Goal: Information Seeking & Learning: Learn about a topic

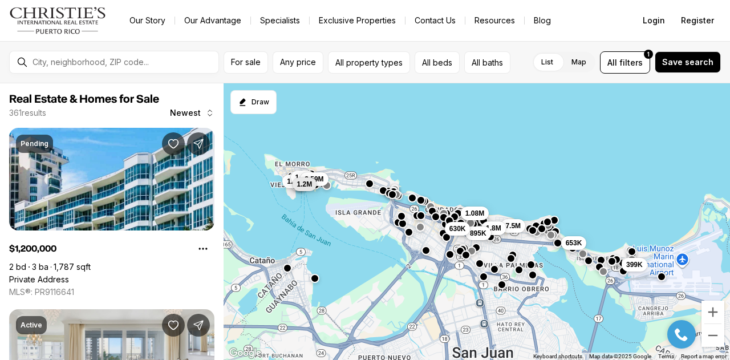
drag, startPoint x: 423, startPoint y: 220, endPoint x: 439, endPoint y: 139, distance: 82.6
click at [439, 139] on div "1.08M 653K 7.5M 399K 1.8M 1.8M 2.59M 1.8M 895K 630K 1.2M" at bounding box center [477, 221] width 507 height 277
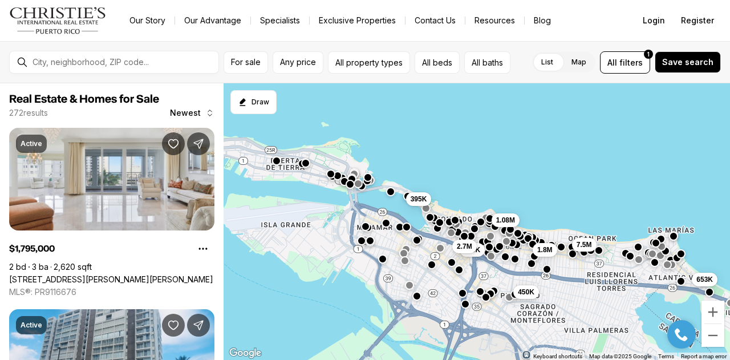
drag, startPoint x: 434, startPoint y: 201, endPoint x: 444, endPoint y: 136, distance: 65.4
click at [444, 136] on div "1.08M 653K 7.5M 450K 395K 1.8M 630K 2.7M" at bounding box center [477, 221] width 507 height 277
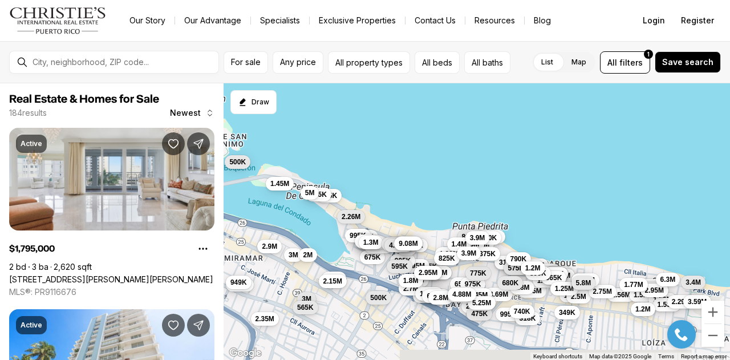
drag, startPoint x: 481, startPoint y: 193, endPoint x: 481, endPoint y: 141, distance: 51.9
click at [481, 141] on div "3M 1.08M 3.8M 2.4M 1.38M 1.45M 1.5M 585K 1.95M 7.5M 945K 675K 1.29M 245K 3.4M 3…" at bounding box center [477, 221] width 507 height 277
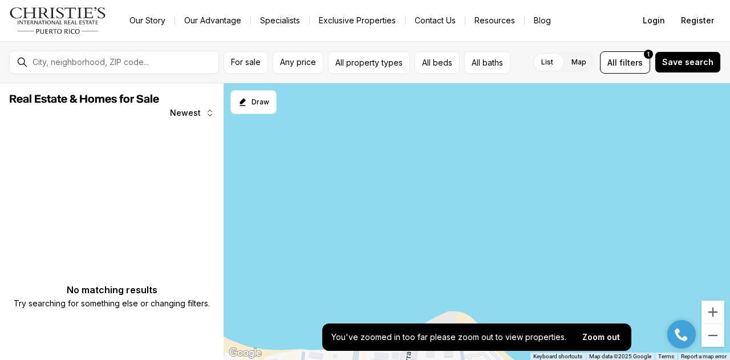
drag, startPoint x: 443, startPoint y: 274, endPoint x: 445, endPoint y: 129, distance: 144.9
click at [445, 129] on div at bounding box center [477, 221] width 507 height 277
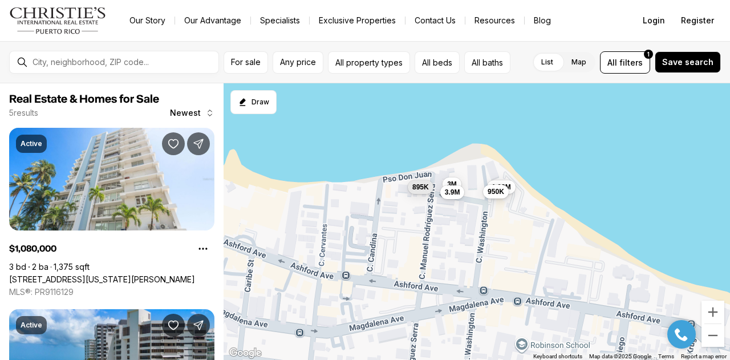
drag, startPoint x: 410, startPoint y: 269, endPoint x: 434, endPoint y: 103, distance: 167.8
click at [434, 103] on div "1.08M 3M 895K 950K 3.9M" at bounding box center [477, 221] width 507 height 277
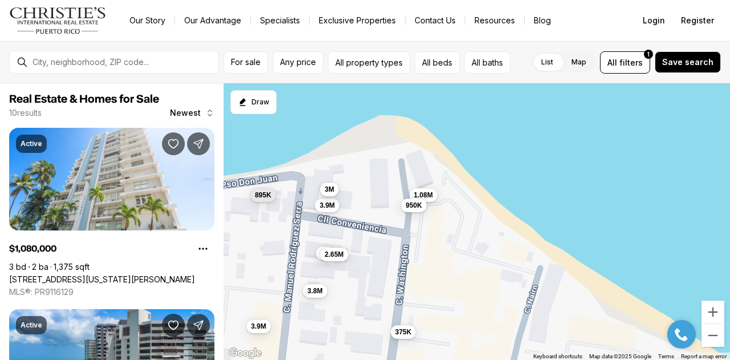
click at [329, 188] on span "3M" at bounding box center [330, 189] width 10 height 9
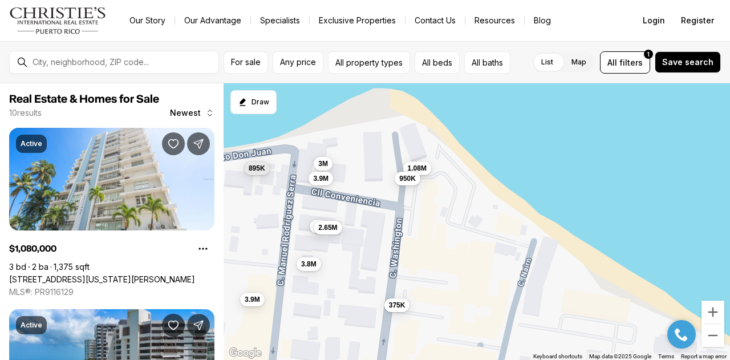
drag, startPoint x: 516, startPoint y: 158, endPoint x: 509, endPoint y: 129, distance: 29.2
click at [509, 129] on div "1.08M 3M 895K 950K 3.9M 3.8M 3M 2.65M 375K 3.9M" at bounding box center [477, 221] width 507 height 277
click at [323, 177] on span "3.9M" at bounding box center [320, 177] width 15 height 9
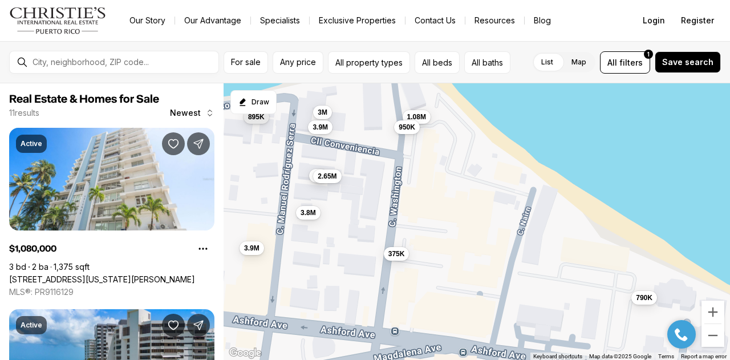
drag, startPoint x: 560, startPoint y: 163, endPoint x: 560, endPoint y: 107, distance: 55.9
click at [560, 107] on div "1.08M 3M 895K 950K 3.9M 3.8M 3M 2.65M 375K 3.9M 790K" at bounding box center [477, 221] width 507 height 277
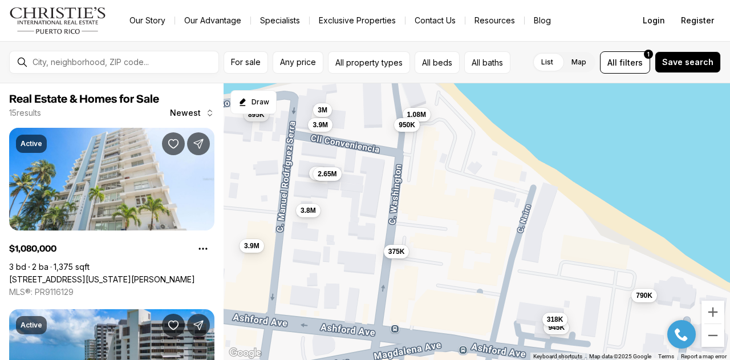
click at [317, 131] on div "3.9M" at bounding box center [320, 125] width 25 height 14
click at [324, 125] on span "3.9M" at bounding box center [320, 123] width 15 height 9
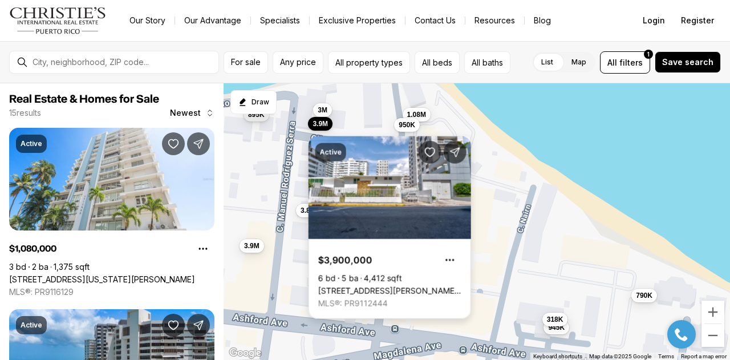
click at [367, 286] on link "13 CALLE RODRÍGUEZ SERRA ST, SAN JUAN PR, 00907" at bounding box center [389, 291] width 143 height 10
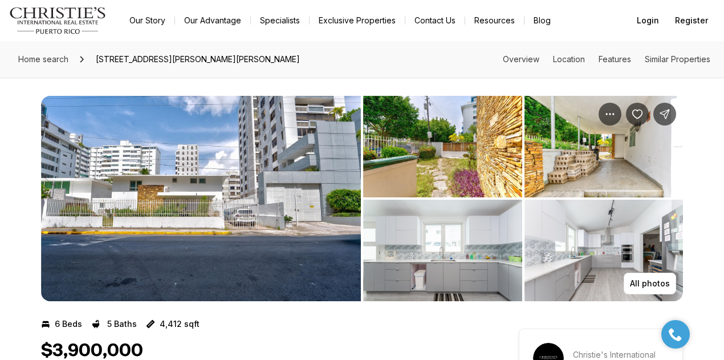
click at [439, 161] on img "View image gallery" at bounding box center [442, 147] width 159 height 102
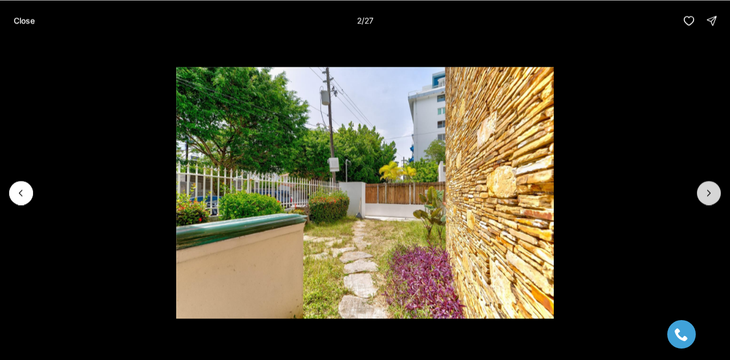
click at [708, 190] on icon "Next slide" at bounding box center [709, 193] width 3 height 6
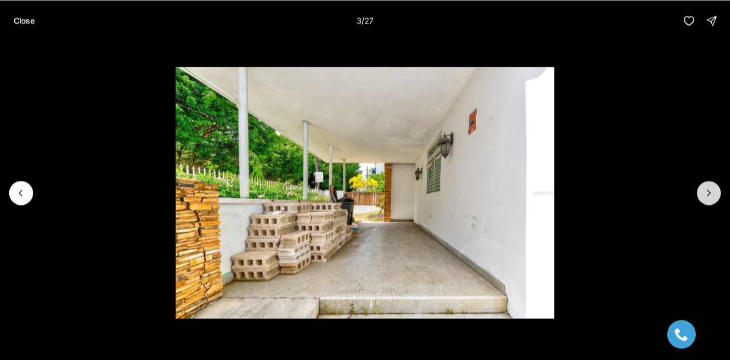
click at [708, 190] on icon "Next slide" at bounding box center [709, 193] width 3 height 6
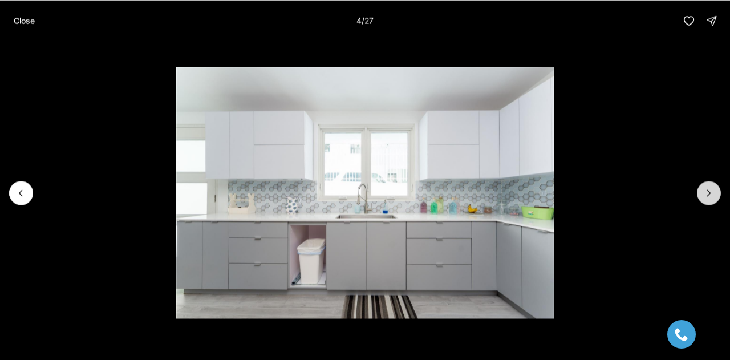
click at [708, 190] on icon "Next slide" at bounding box center [709, 193] width 3 height 6
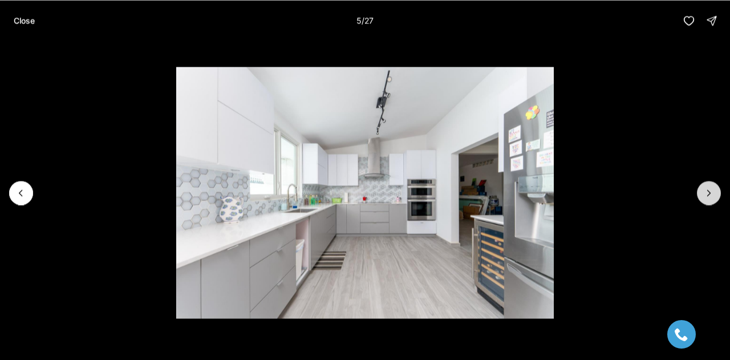
click at [708, 190] on icon "Next slide" at bounding box center [709, 193] width 3 height 6
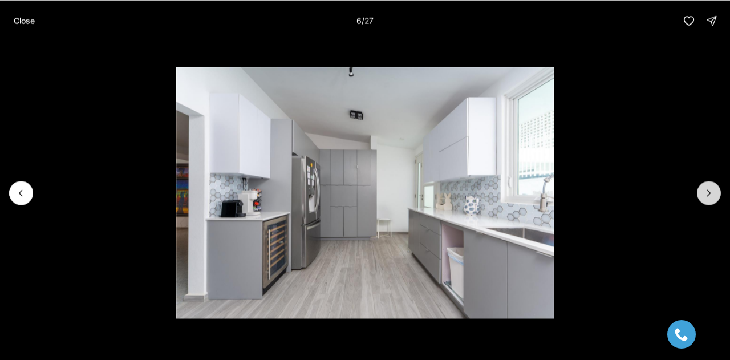
click at [708, 190] on icon "Next slide" at bounding box center [709, 193] width 3 height 6
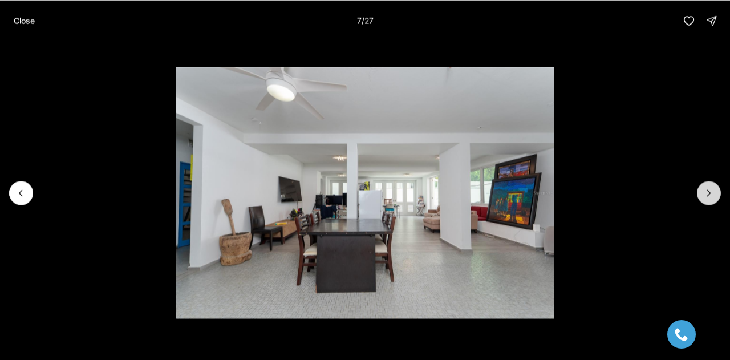
click at [708, 190] on icon "Next slide" at bounding box center [709, 193] width 3 height 6
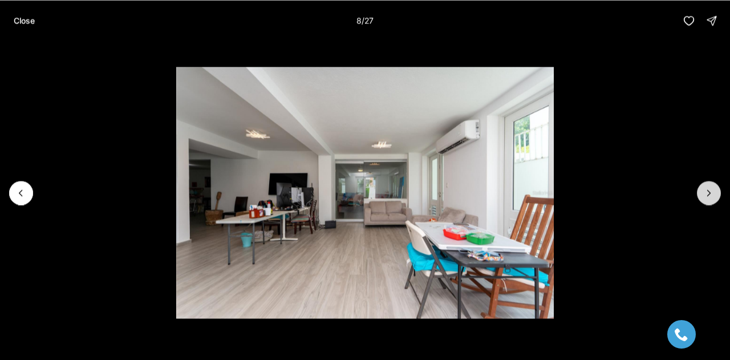
click at [708, 190] on icon "Next slide" at bounding box center [709, 193] width 3 height 6
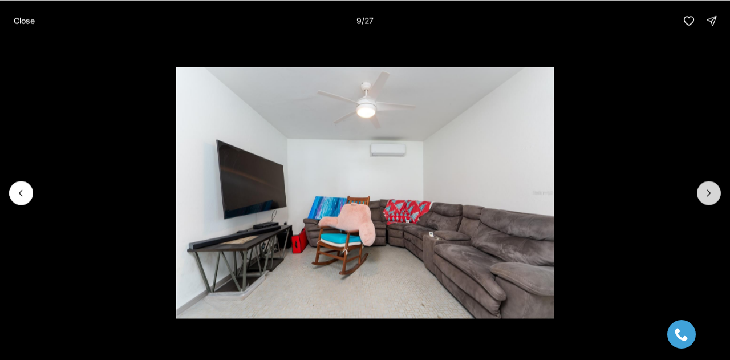
click at [708, 190] on icon "Next slide" at bounding box center [709, 193] width 3 height 6
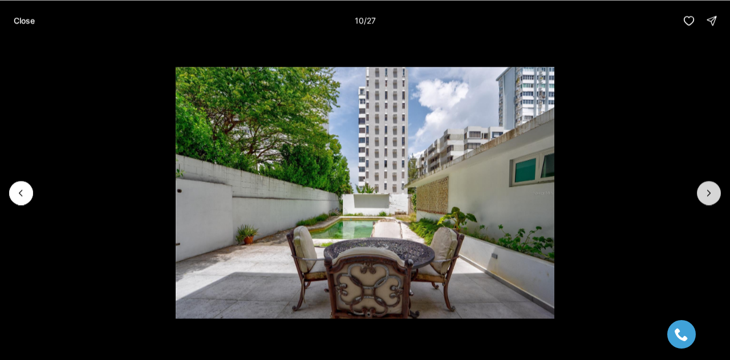
click at [708, 190] on icon "Next slide" at bounding box center [709, 193] width 3 height 6
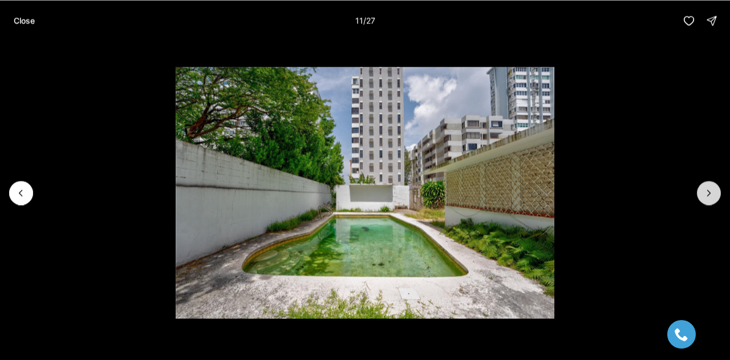
click at [708, 190] on icon "Next slide" at bounding box center [709, 193] width 3 height 6
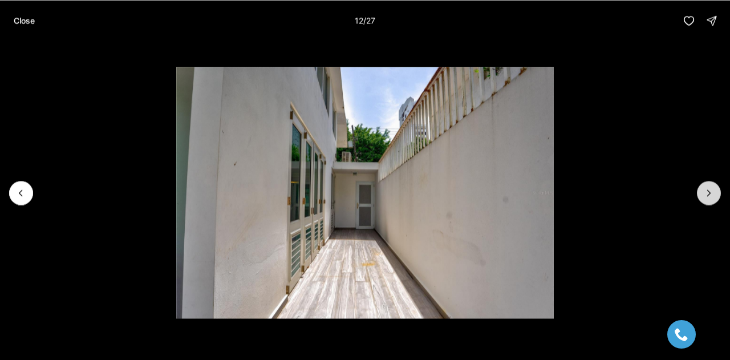
click at [708, 190] on icon "Next slide" at bounding box center [709, 193] width 3 height 6
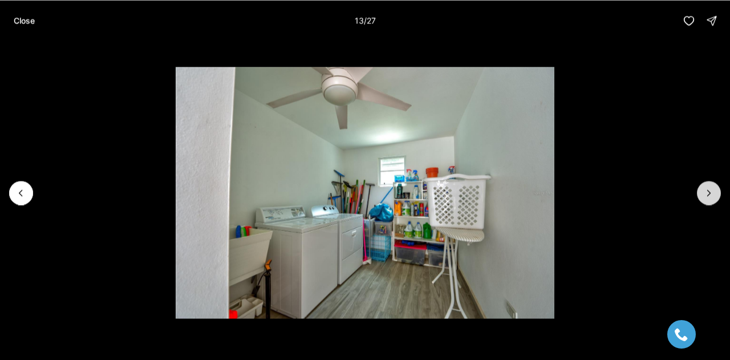
click at [708, 190] on icon "Next slide" at bounding box center [709, 193] width 3 height 6
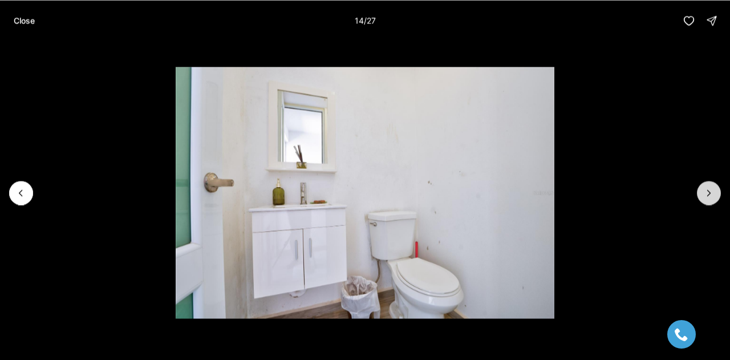
click at [708, 190] on icon "Next slide" at bounding box center [709, 193] width 3 height 6
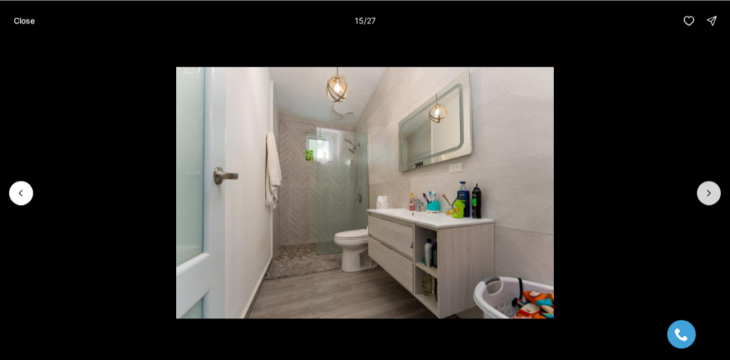
click at [708, 190] on icon "Next slide" at bounding box center [709, 193] width 3 height 6
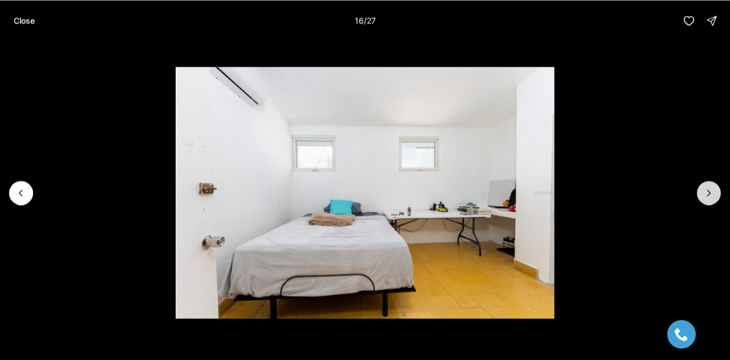
click at [708, 190] on icon "Next slide" at bounding box center [709, 193] width 3 height 6
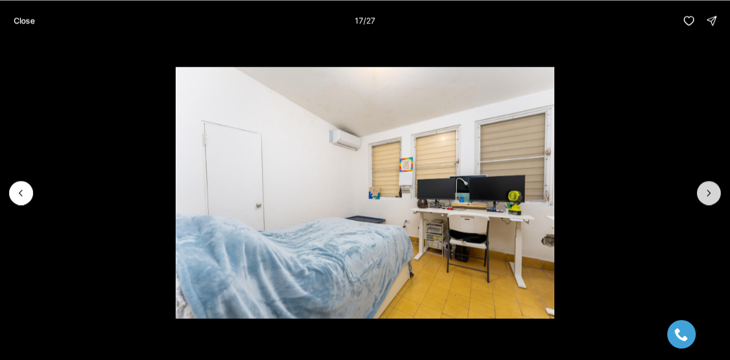
click at [708, 190] on icon "Next slide" at bounding box center [709, 193] width 3 height 6
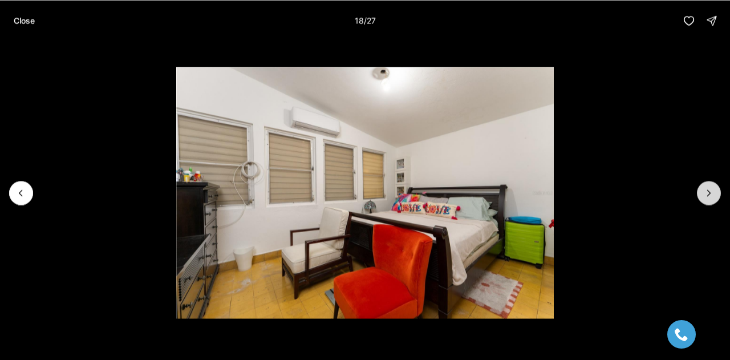
click at [708, 190] on icon "Next slide" at bounding box center [709, 193] width 3 height 6
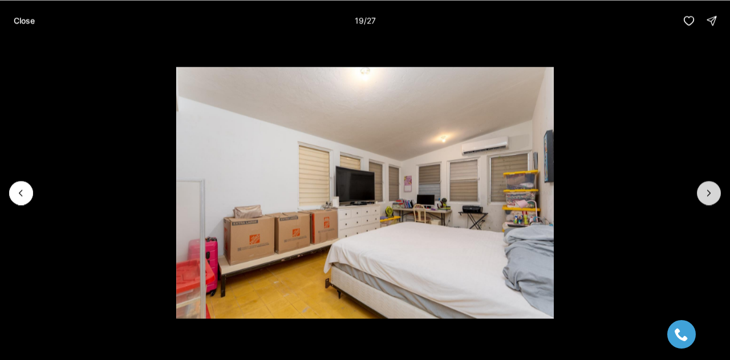
click at [708, 190] on icon "Next slide" at bounding box center [709, 193] width 3 height 6
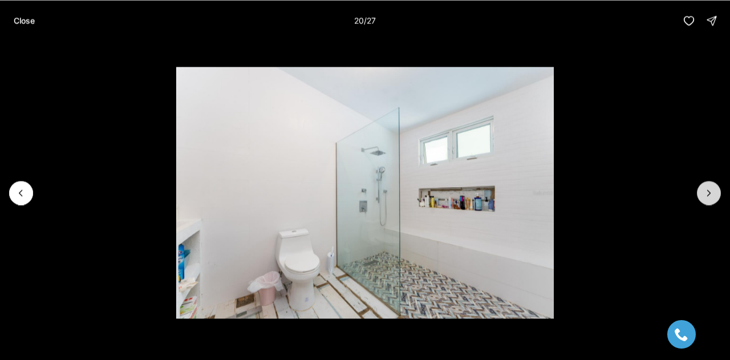
click at [708, 190] on icon "Next slide" at bounding box center [709, 193] width 3 height 6
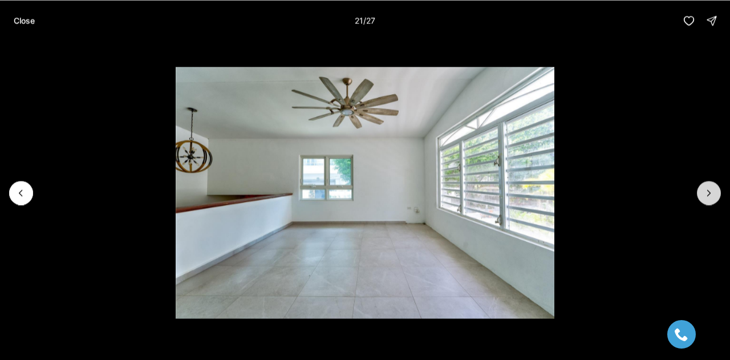
click at [708, 190] on icon "Next slide" at bounding box center [709, 193] width 3 height 6
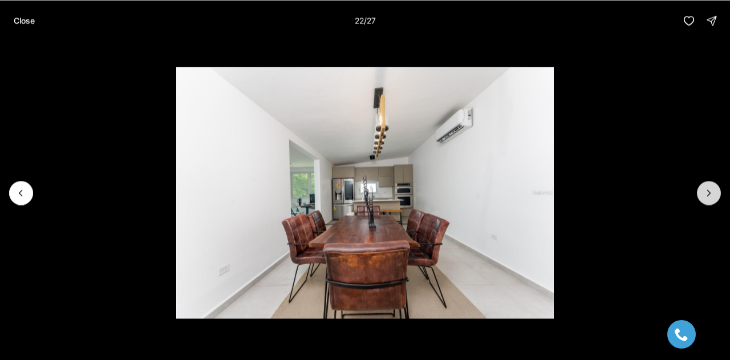
click at [708, 190] on icon "Next slide" at bounding box center [709, 193] width 3 height 6
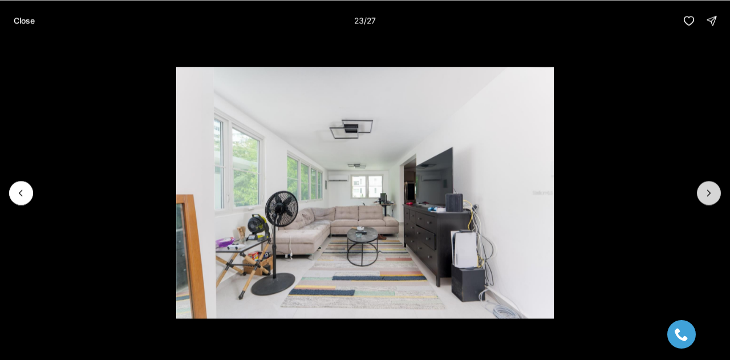
click at [708, 190] on icon "Next slide" at bounding box center [709, 193] width 3 height 6
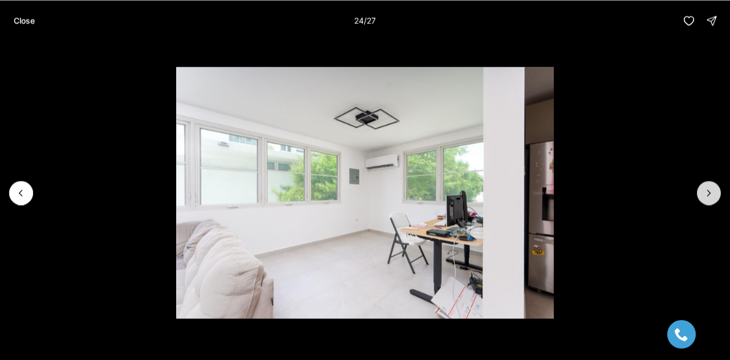
click at [708, 190] on icon "Next slide" at bounding box center [709, 193] width 3 height 6
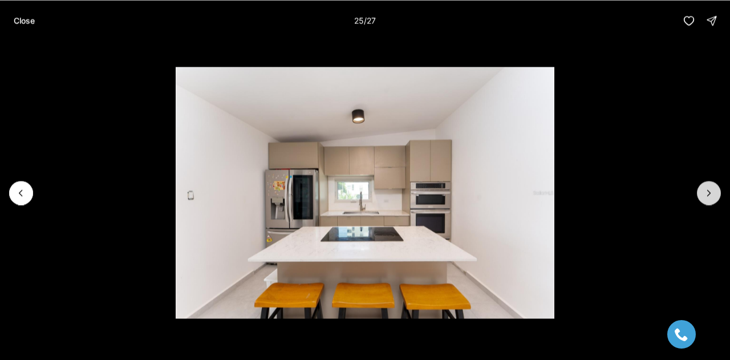
click at [708, 190] on icon "Next slide" at bounding box center [709, 193] width 3 height 6
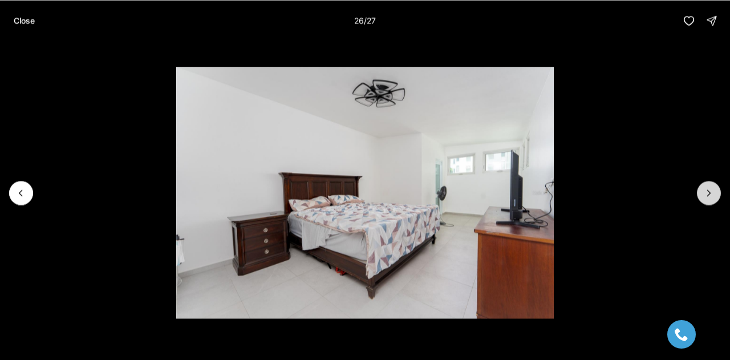
click at [708, 190] on icon "Next slide" at bounding box center [709, 193] width 3 height 6
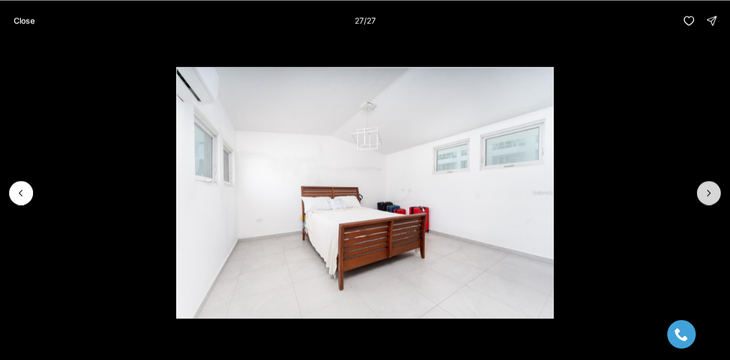
click at [707, 190] on div at bounding box center [709, 193] width 24 height 24
click at [21, 19] on p "Close" at bounding box center [24, 20] width 21 height 9
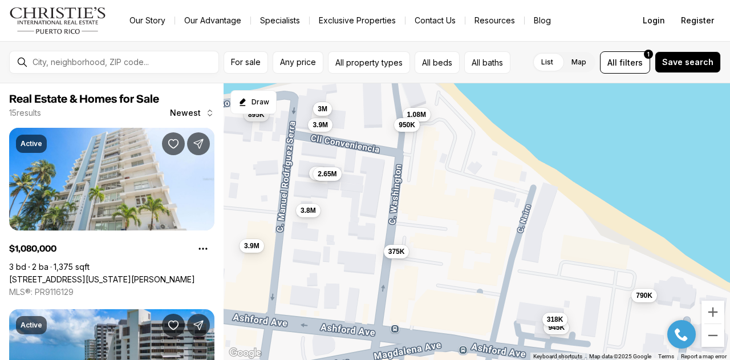
click at [324, 110] on span "3M" at bounding box center [323, 108] width 10 height 9
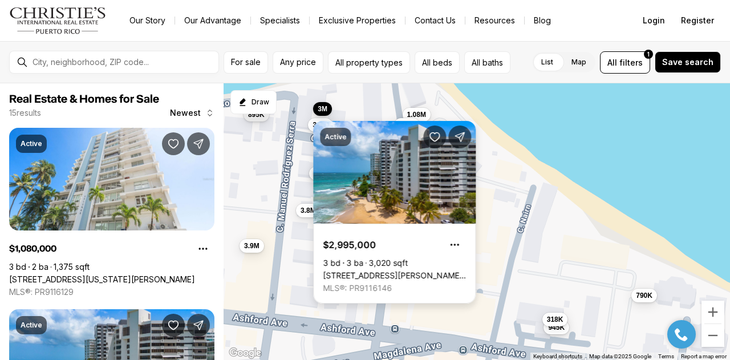
click at [399, 270] on link "[STREET_ADDRESS][PERSON_NAME][PERSON_NAME][PERSON_NAME]" at bounding box center [394, 275] width 143 height 10
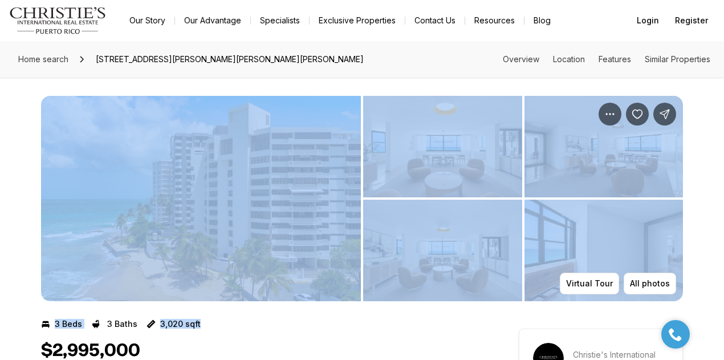
drag, startPoint x: 333, startPoint y: 313, endPoint x: 326, endPoint y: 269, distance: 43.9
click at [272, 204] on img "View image gallery" at bounding box center [201, 198] width 320 height 205
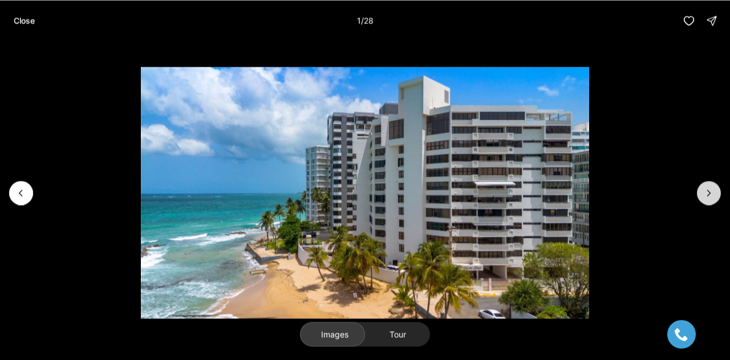
click at [710, 189] on icon "Next slide" at bounding box center [708, 192] width 11 height 11
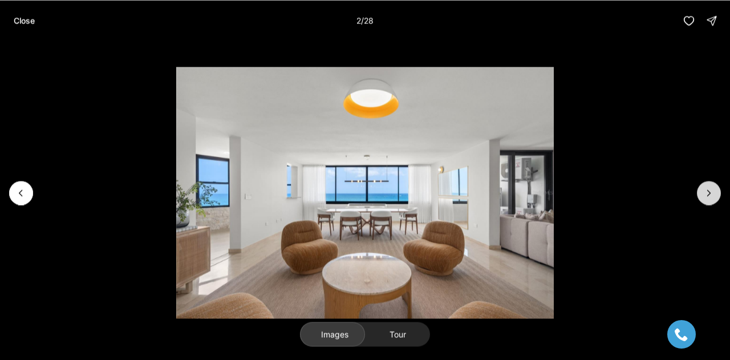
click at [710, 189] on icon "Next slide" at bounding box center [708, 192] width 11 height 11
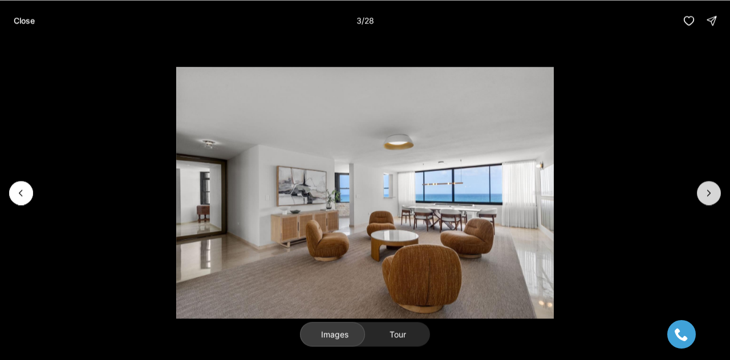
click at [710, 189] on icon "Next slide" at bounding box center [708, 192] width 11 height 11
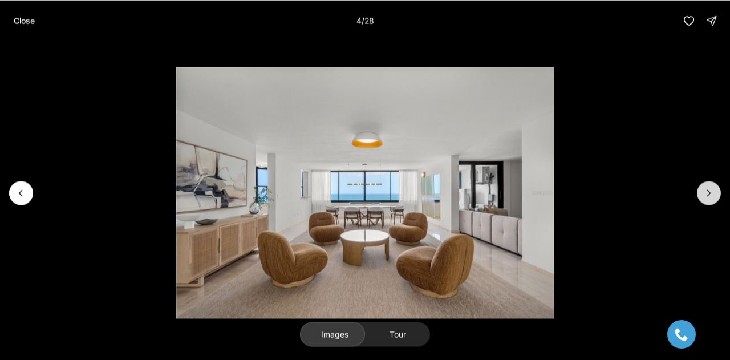
click at [710, 189] on icon "Next slide" at bounding box center [708, 192] width 11 height 11
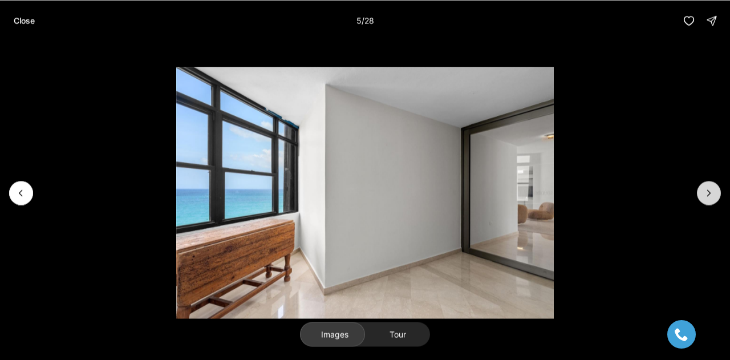
click at [710, 189] on icon "Next slide" at bounding box center [708, 192] width 11 height 11
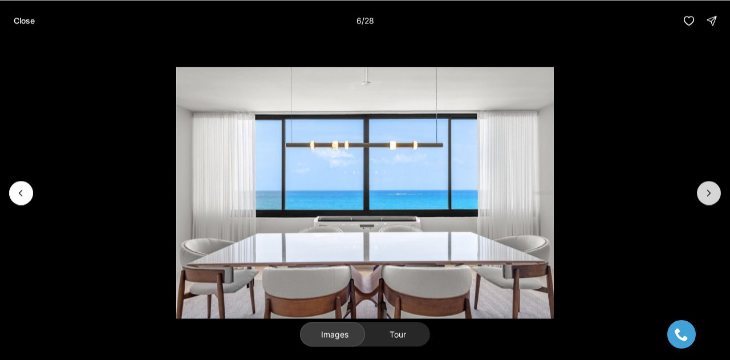
click at [710, 189] on icon "Next slide" at bounding box center [708, 192] width 11 height 11
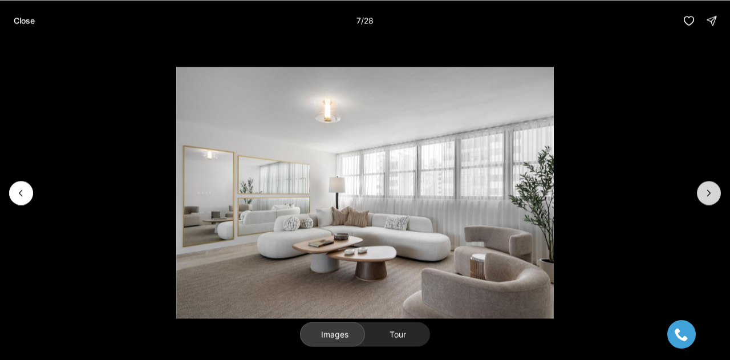
click at [710, 189] on icon "Next slide" at bounding box center [708, 192] width 11 height 11
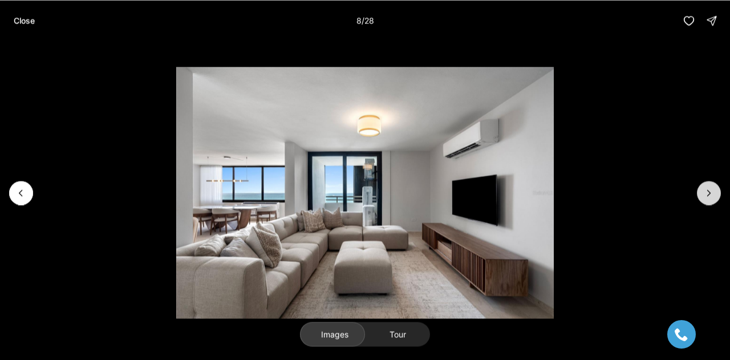
click at [710, 189] on icon "Next slide" at bounding box center [708, 192] width 11 height 11
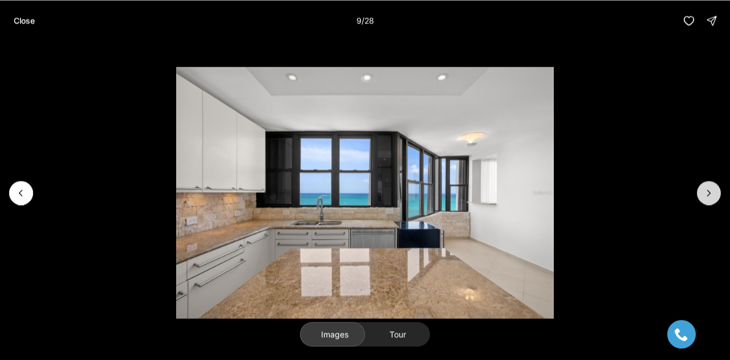
click at [710, 189] on icon "Next slide" at bounding box center [708, 192] width 11 height 11
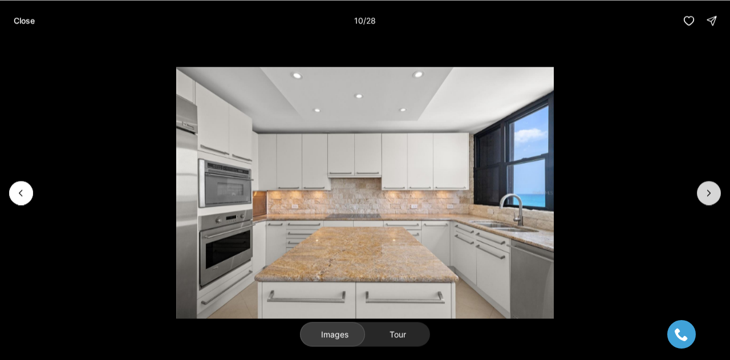
click at [710, 189] on icon "Next slide" at bounding box center [708, 192] width 11 height 11
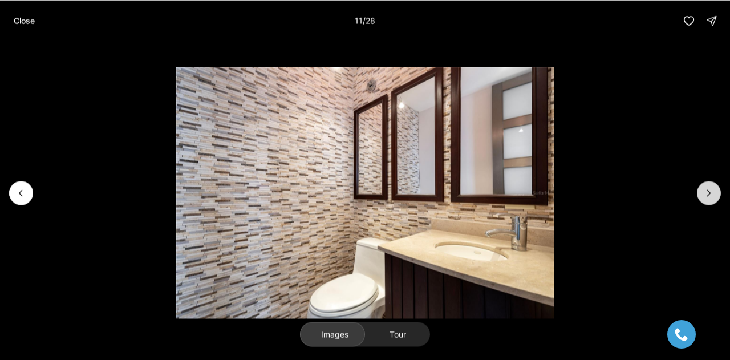
click at [710, 189] on icon "Next slide" at bounding box center [708, 192] width 11 height 11
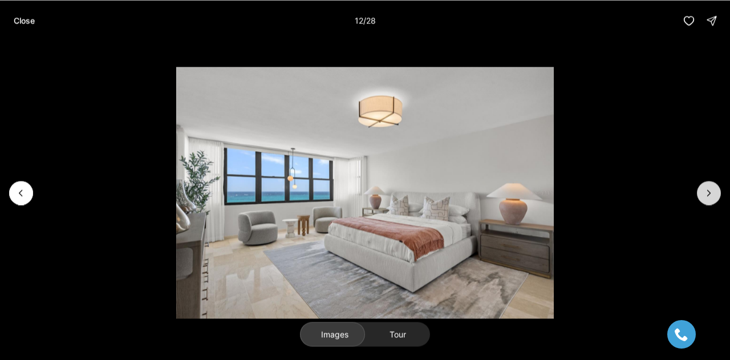
click at [710, 189] on icon "Next slide" at bounding box center [708, 192] width 11 height 11
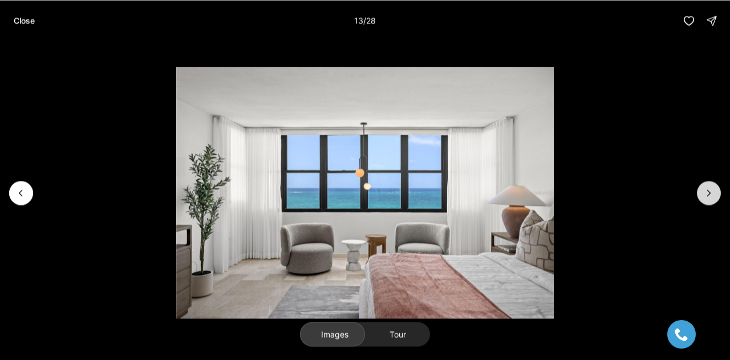
click at [710, 189] on icon "Next slide" at bounding box center [708, 192] width 11 height 11
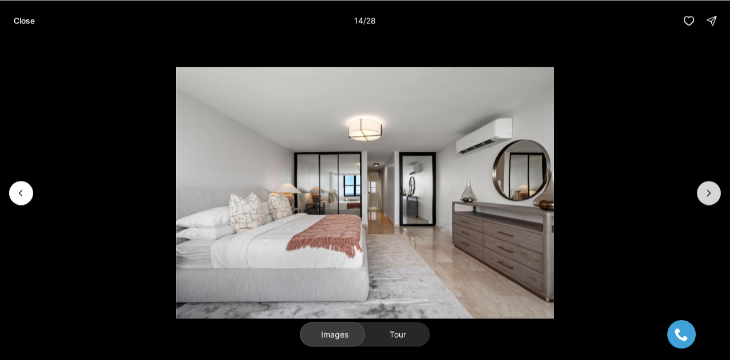
click at [710, 189] on icon "Next slide" at bounding box center [708, 192] width 11 height 11
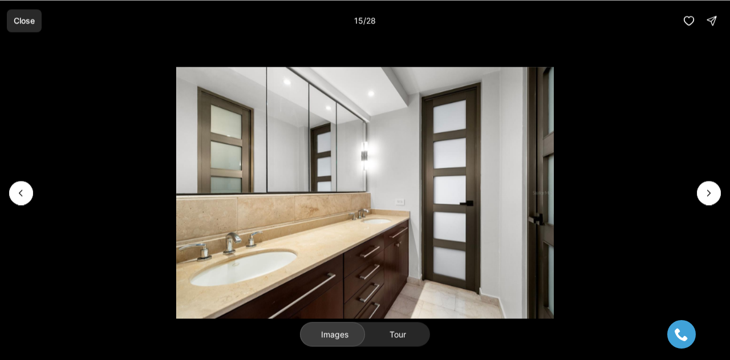
click at [18, 18] on p "Close" at bounding box center [24, 20] width 21 height 9
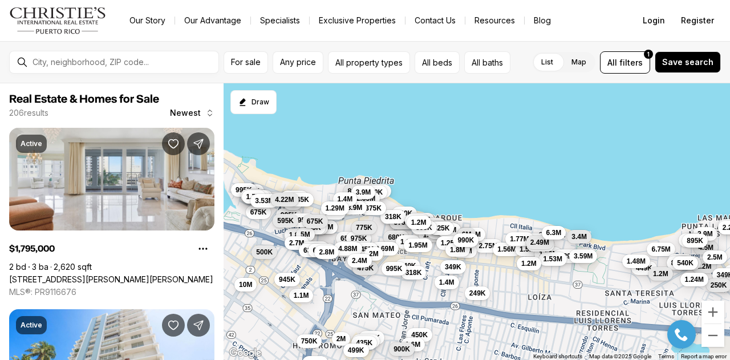
click at [557, 234] on span "6.3M" at bounding box center [553, 232] width 15 height 9
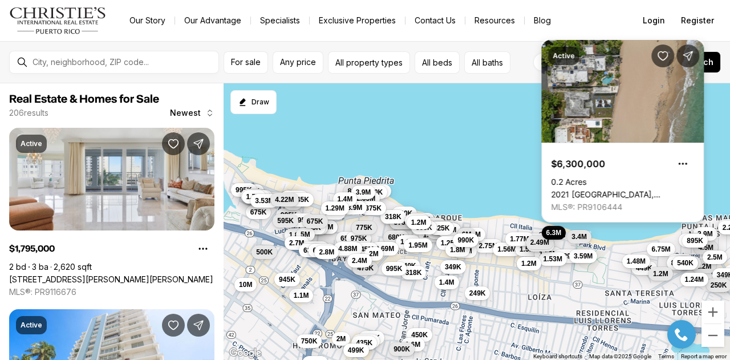
click at [611, 189] on link "2021 [GEOGRAPHIC_DATA], [GEOGRAPHIC_DATA][PERSON_NAME], 00911" at bounding box center [622, 194] width 143 height 10
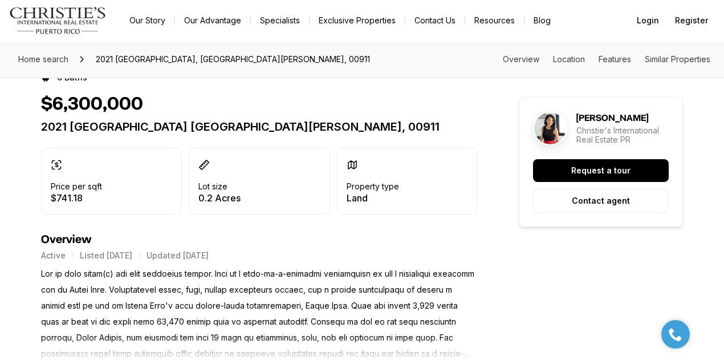
scroll to position [247, 0]
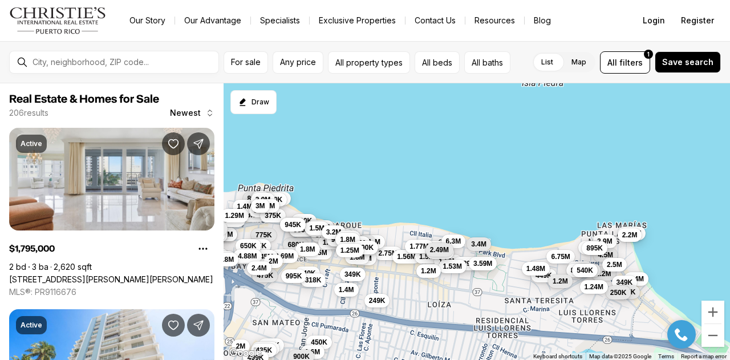
drag, startPoint x: 535, startPoint y: 172, endPoint x: 430, endPoint y: 177, distance: 105.1
click at [430, 177] on div "680K 1.95M 2.75M 2.5M 4.5M 1.38M 6.75M 1.56M 1.5M 1.8M 1.59M 2.29M 645K 1.53M 4…" at bounding box center [477, 221] width 507 height 277
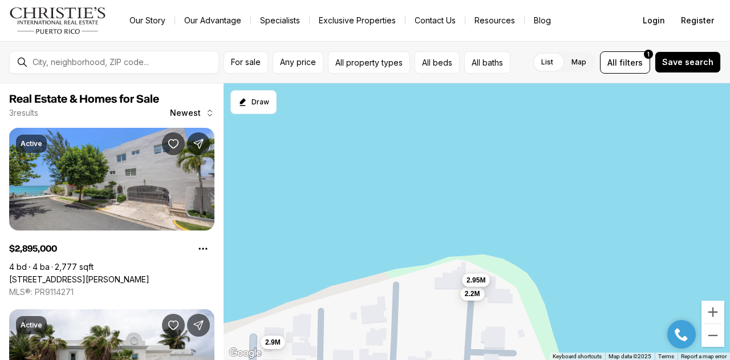
click at [477, 279] on span "2.95M" at bounding box center [476, 280] width 19 height 9
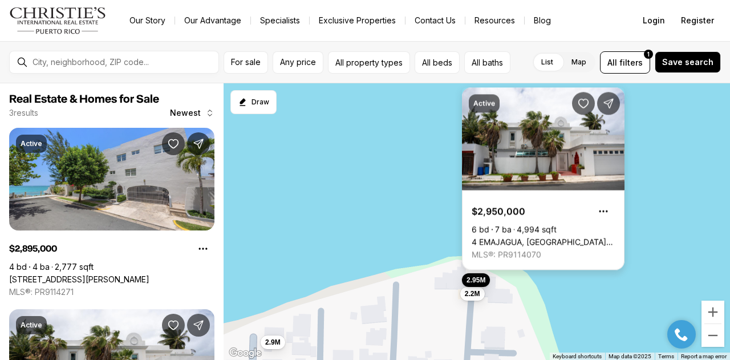
click at [549, 237] on link "4 EMAJAGUA, [GEOGRAPHIC_DATA][PERSON_NAME], 00913" at bounding box center [543, 242] width 143 height 10
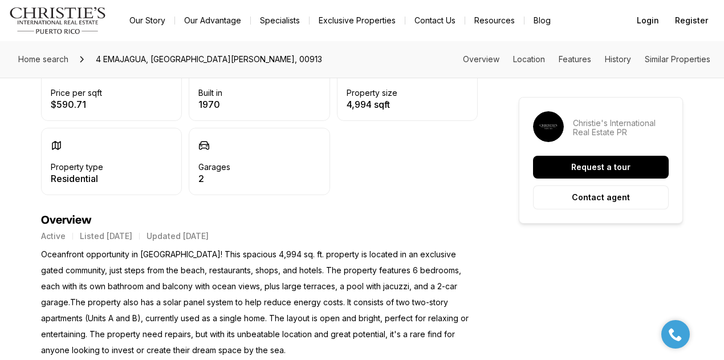
scroll to position [406, 0]
